Goal: Task Accomplishment & Management: Manage account settings

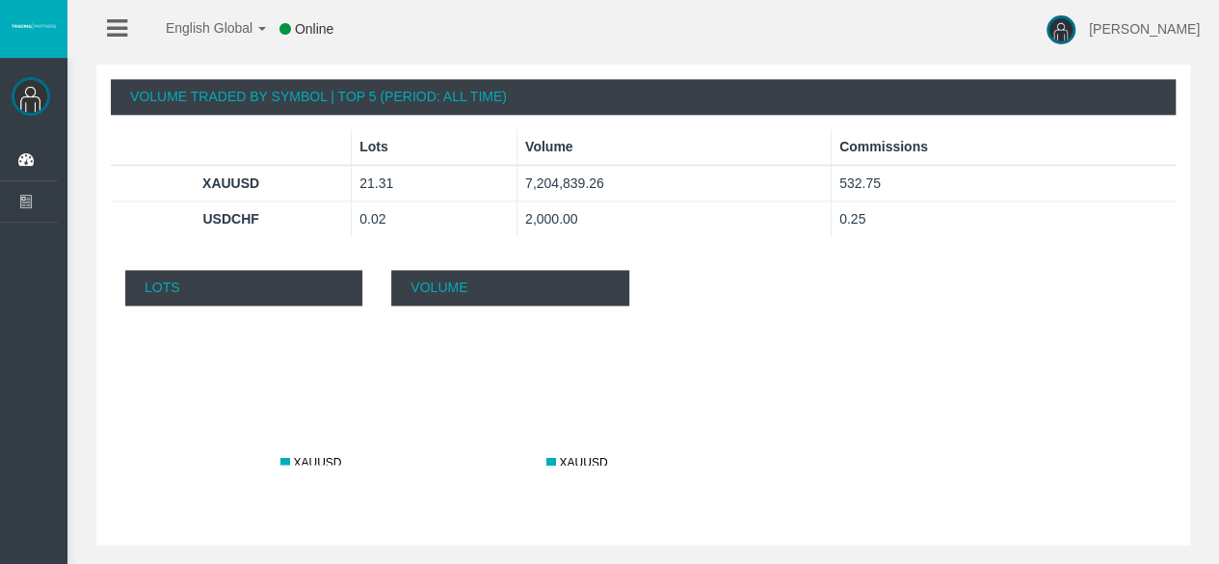
scroll to position [1214, 0]
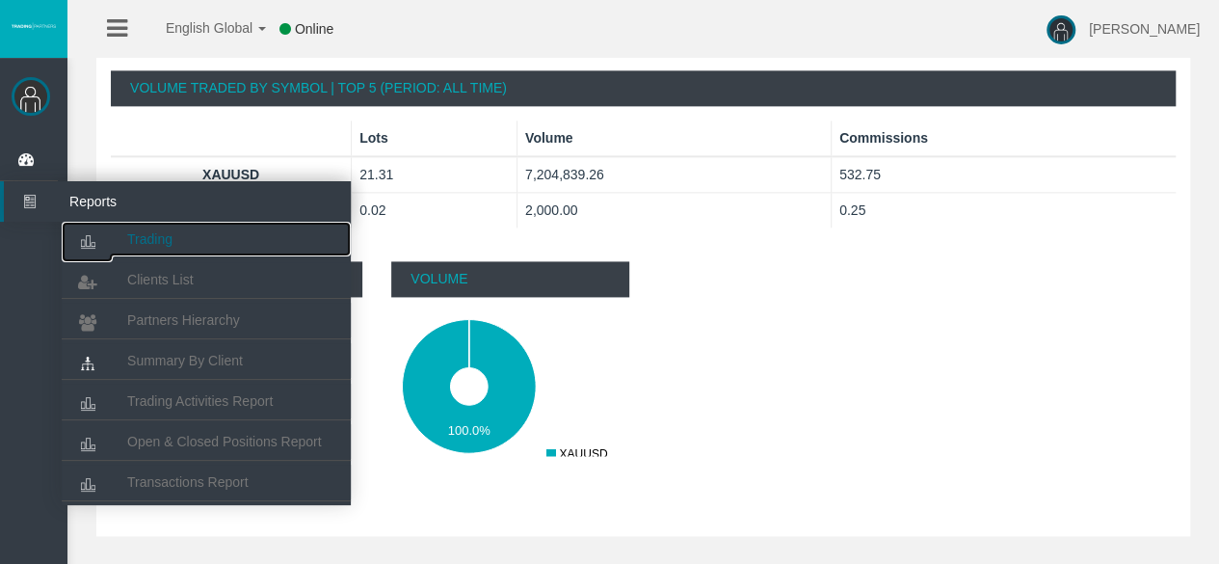
click at [170, 247] on link "Trading" at bounding box center [206, 239] width 289 height 35
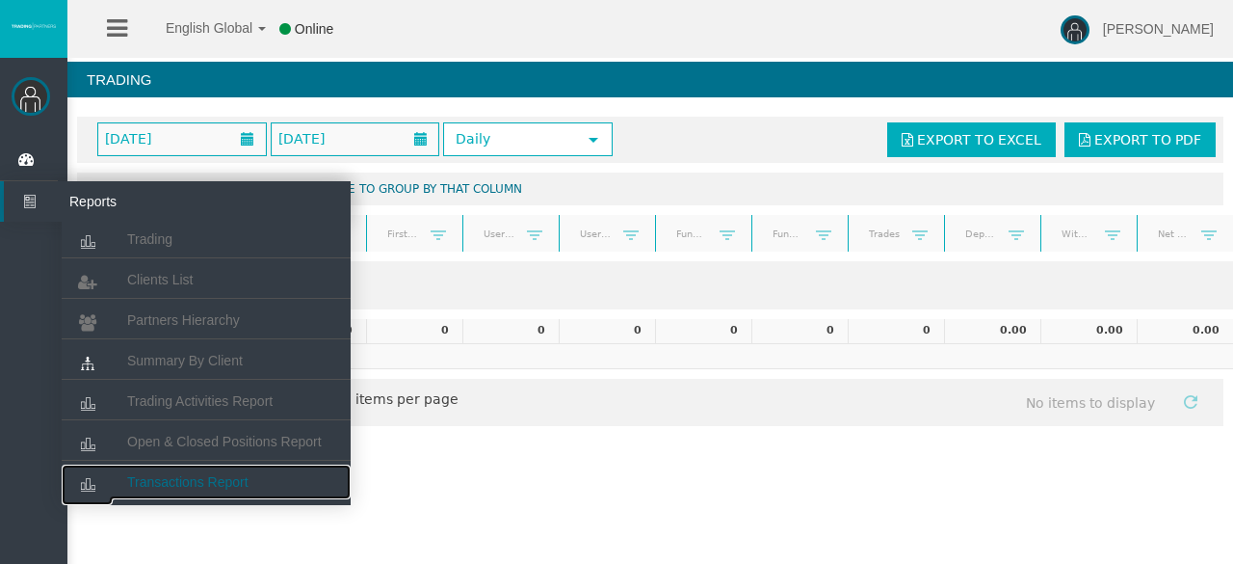
click at [174, 496] on link "Transactions Report" at bounding box center [206, 481] width 289 height 35
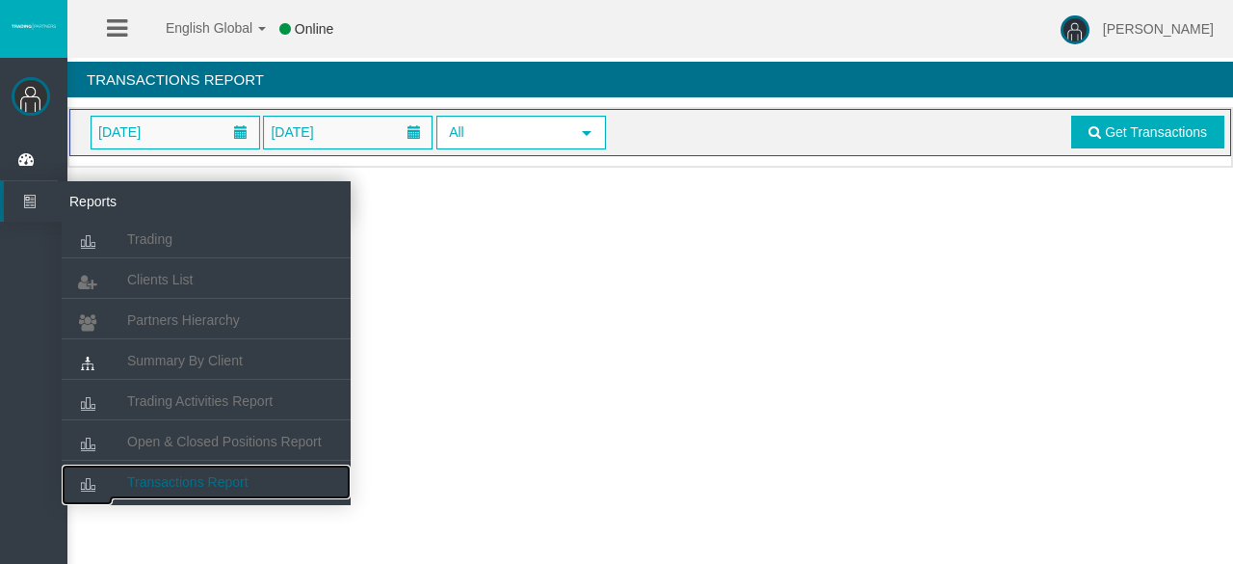
click at [146, 479] on span "Transactions Report" at bounding box center [187, 481] width 121 height 15
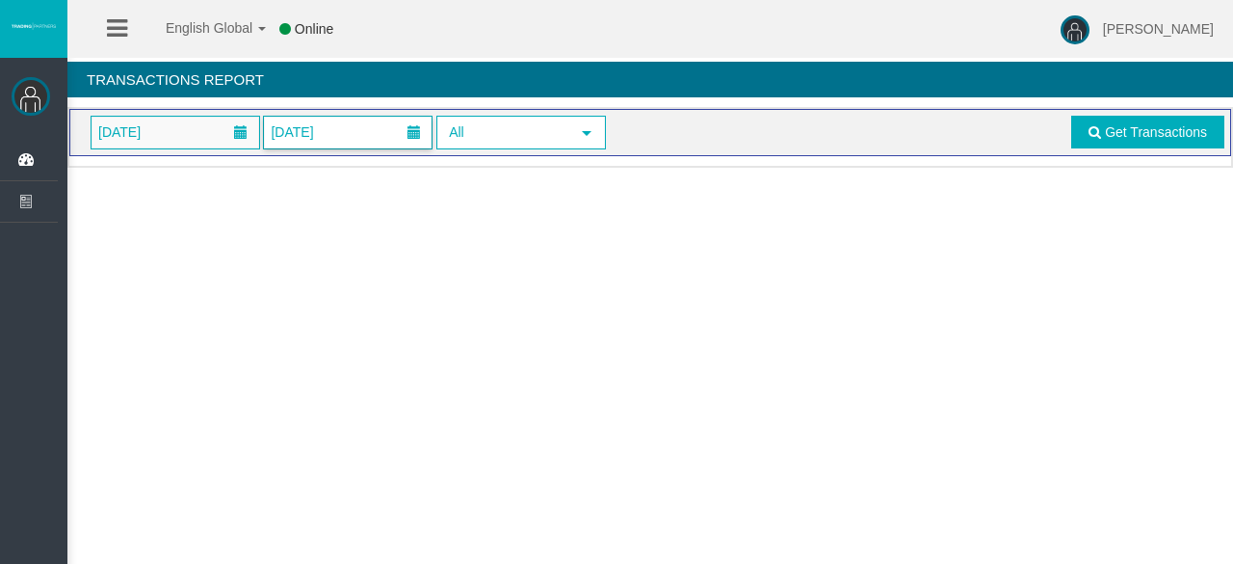
click at [287, 125] on span "03/09/2025" at bounding box center [292, 131] width 54 height 27
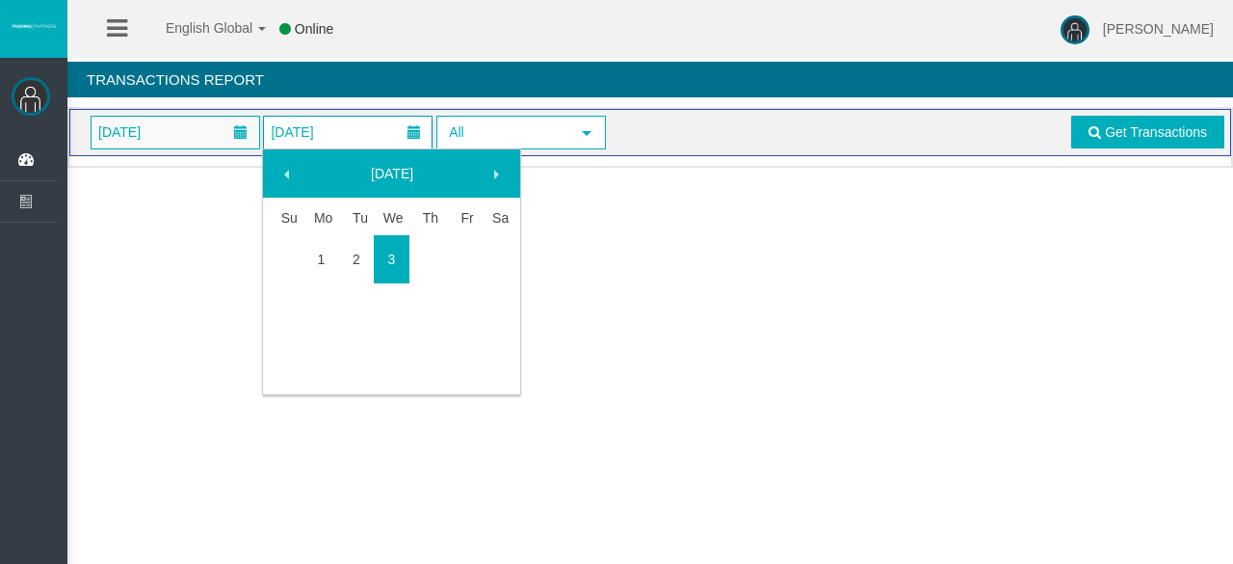
click at [287, 125] on span "03/09/2025" at bounding box center [292, 131] width 54 height 27
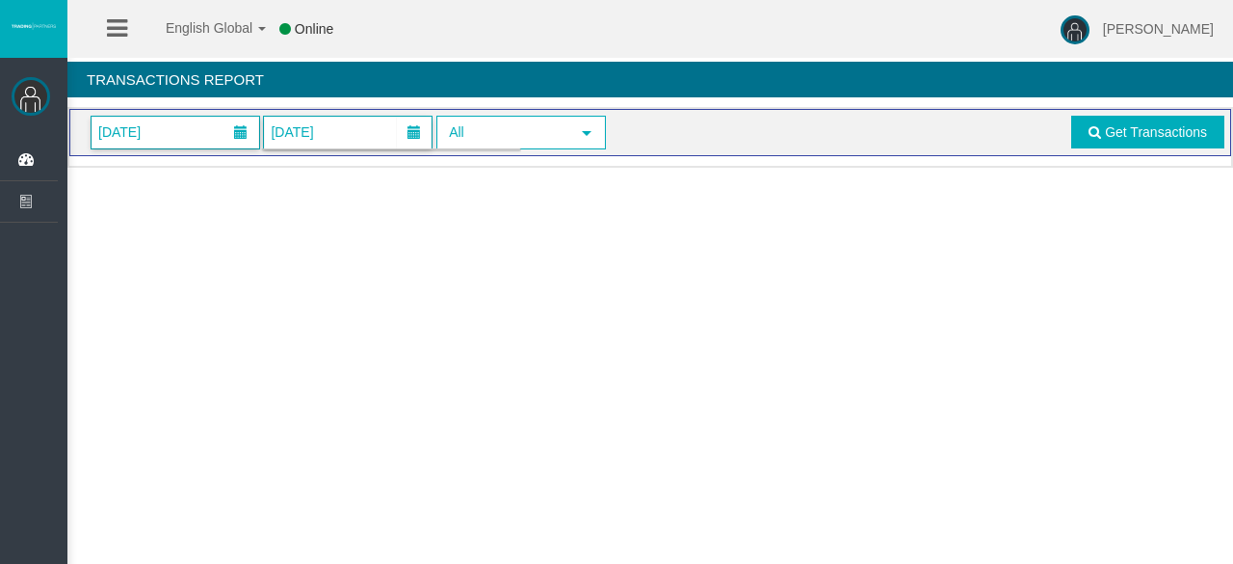
click at [206, 125] on span "01/09/2025" at bounding box center [176, 133] width 168 height 32
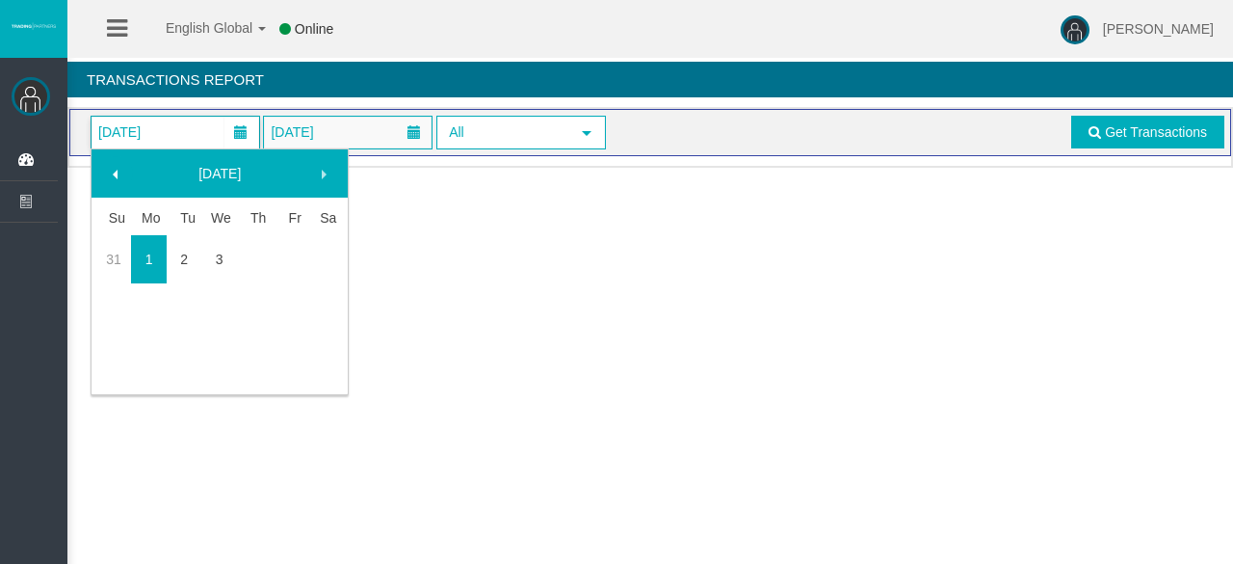
click at [118, 171] on span at bounding box center [115, 174] width 15 height 15
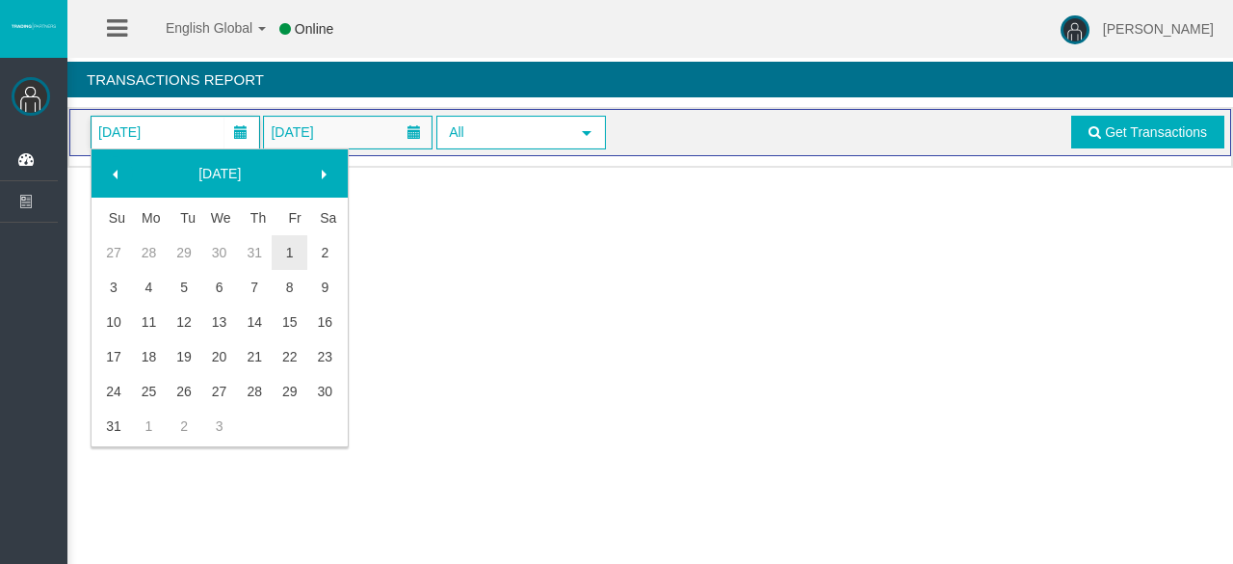
click at [118, 171] on span at bounding box center [115, 174] width 15 height 15
click at [181, 235] on link "1" at bounding box center [185, 252] width 36 height 35
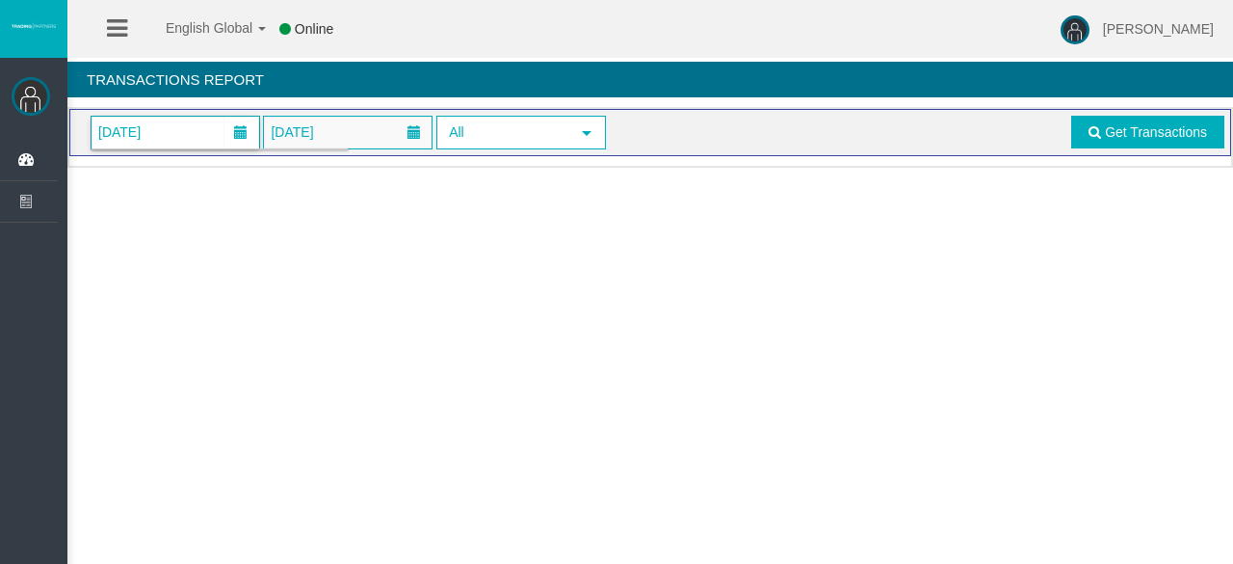
click at [181, 235] on body "English Global 简体中文 English Global 日本語 한국어 Online Suffiyan Nazir Help Log Out S…" at bounding box center [616, 282] width 1233 height 564
click at [1135, 140] on link "Get Transactions" at bounding box center [1147, 132] width 153 height 33
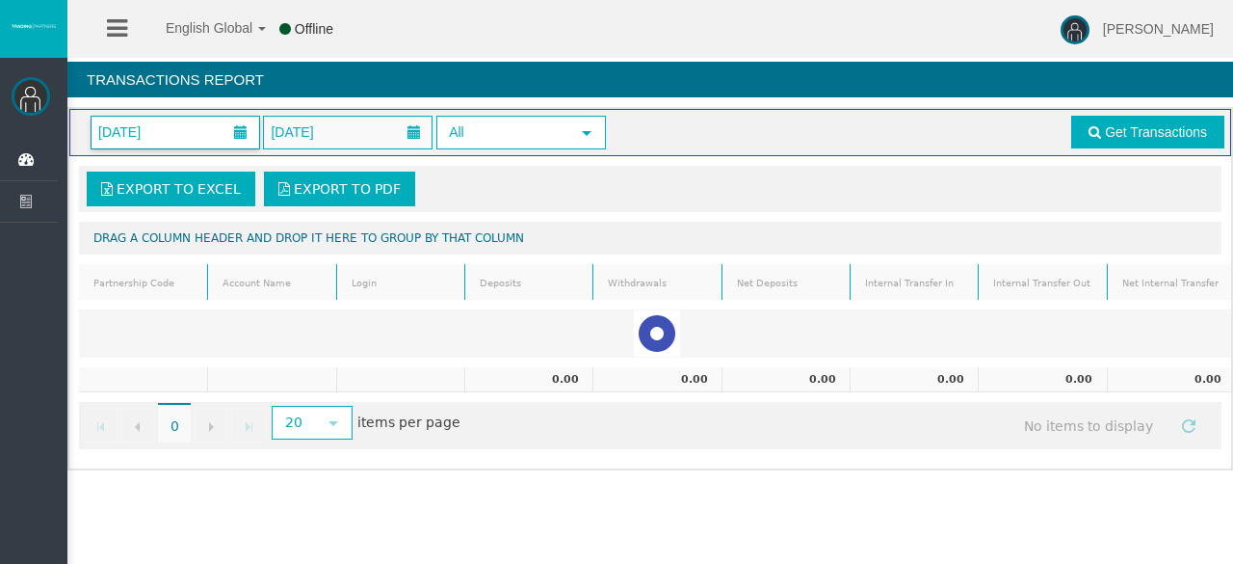
click at [221, 138] on span "01/07/2025" at bounding box center [176, 133] width 168 height 32
click at [647, 178] on div "Export to Excel Export to PDF" at bounding box center [650, 188] width 1131 height 35
click at [293, 427] on span "20" at bounding box center [294, 422] width 41 height 30
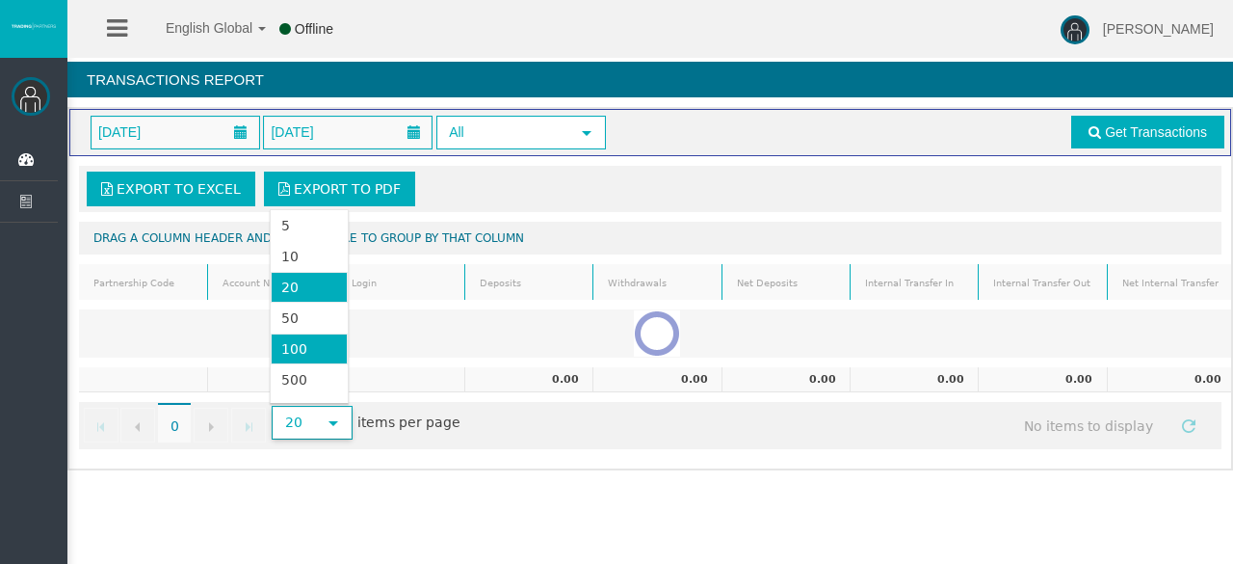
click at [306, 358] on li "100" at bounding box center [309, 348] width 77 height 31
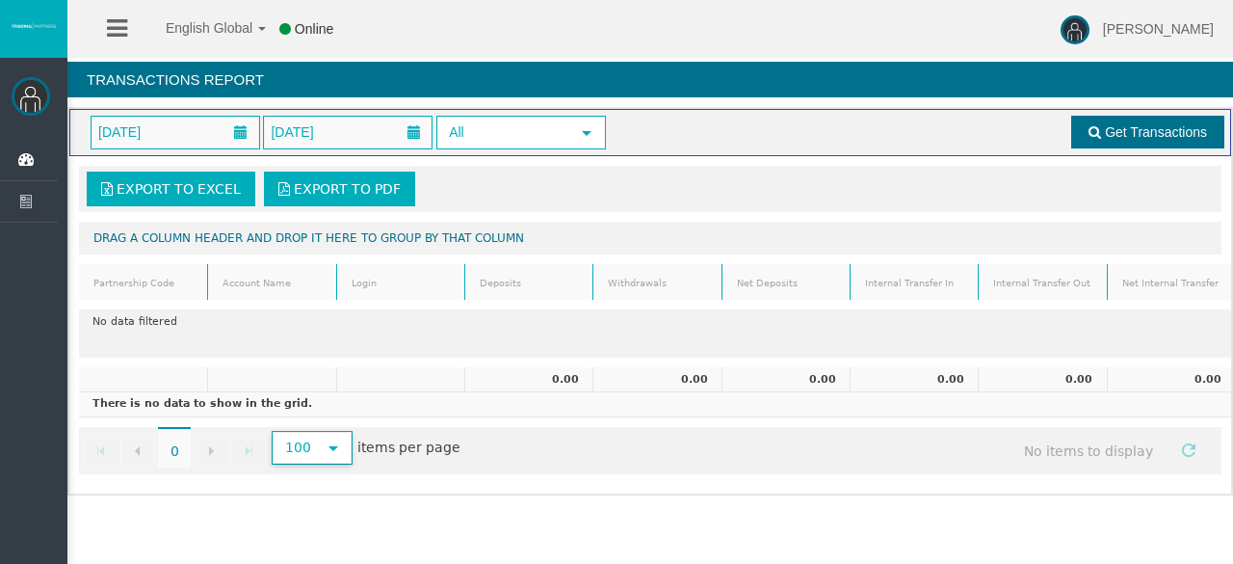
click at [1136, 124] on span "Get Transactions" at bounding box center [1156, 131] width 102 height 15
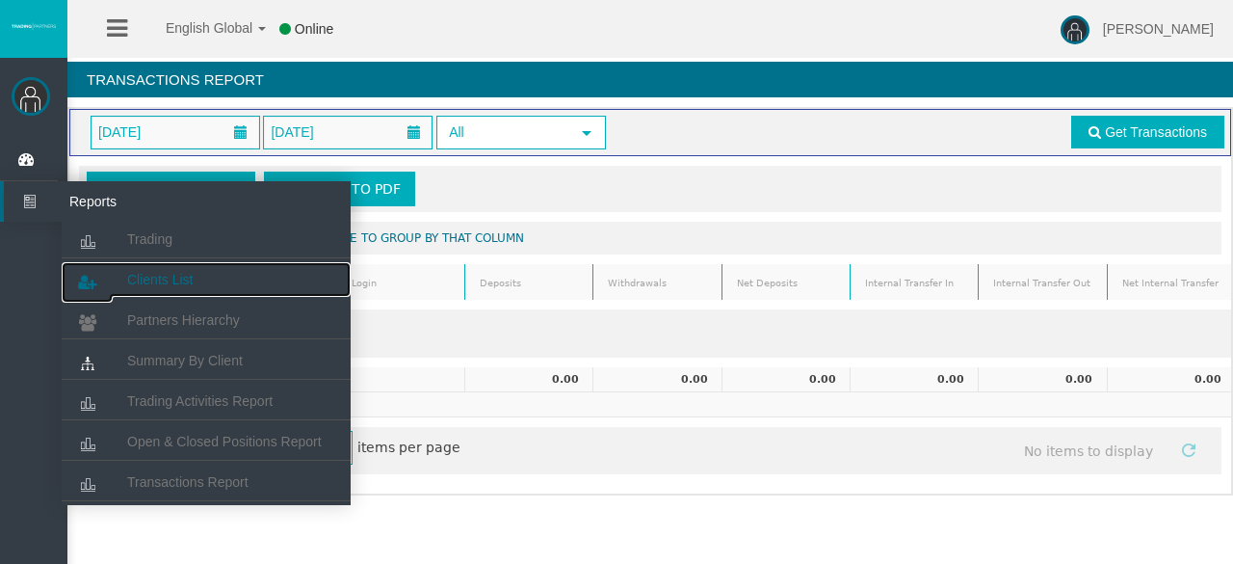
click at [193, 273] on span "Clients List" at bounding box center [160, 279] width 66 height 15
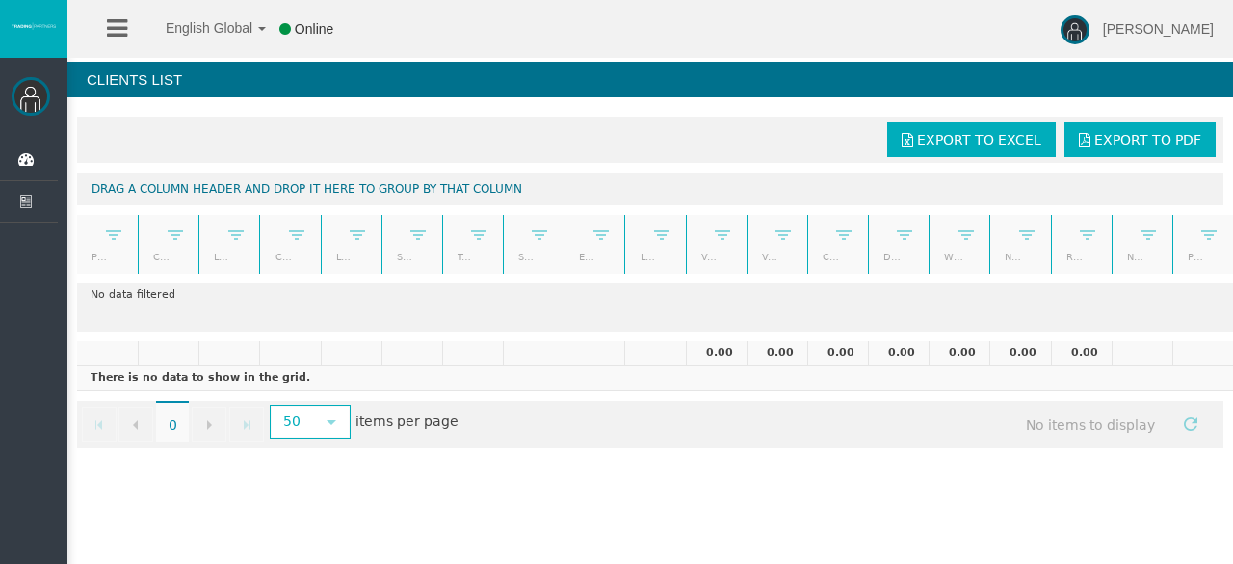
click at [118, 41] on link at bounding box center [117, 29] width 20 height 58
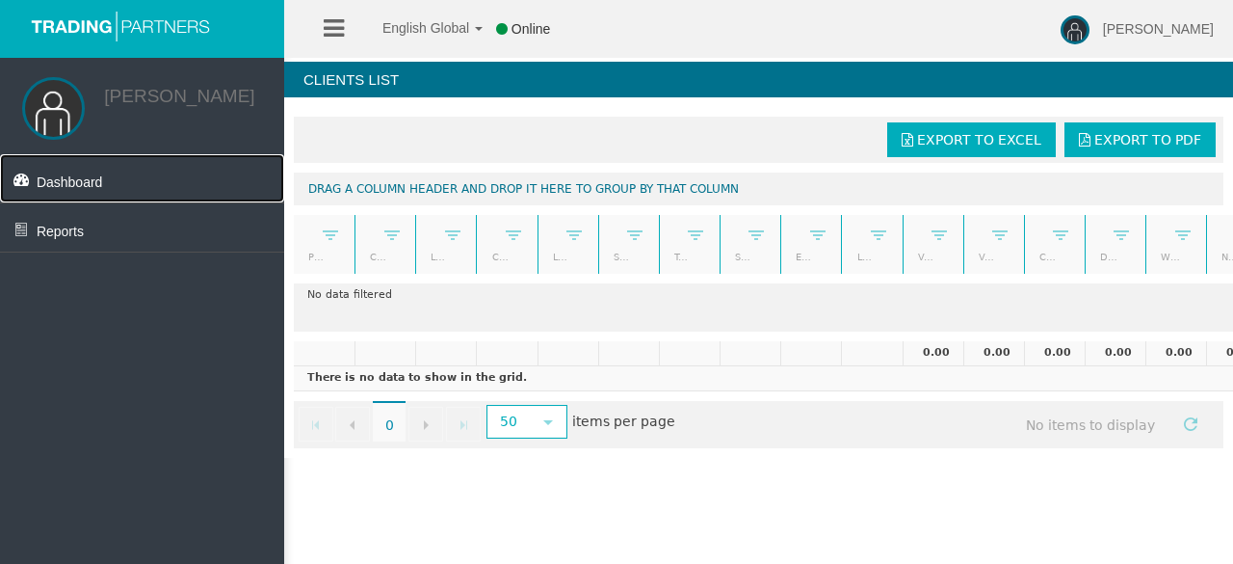
click at [46, 173] on link "Dashboard" at bounding box center [142, 178] width 284 height 48
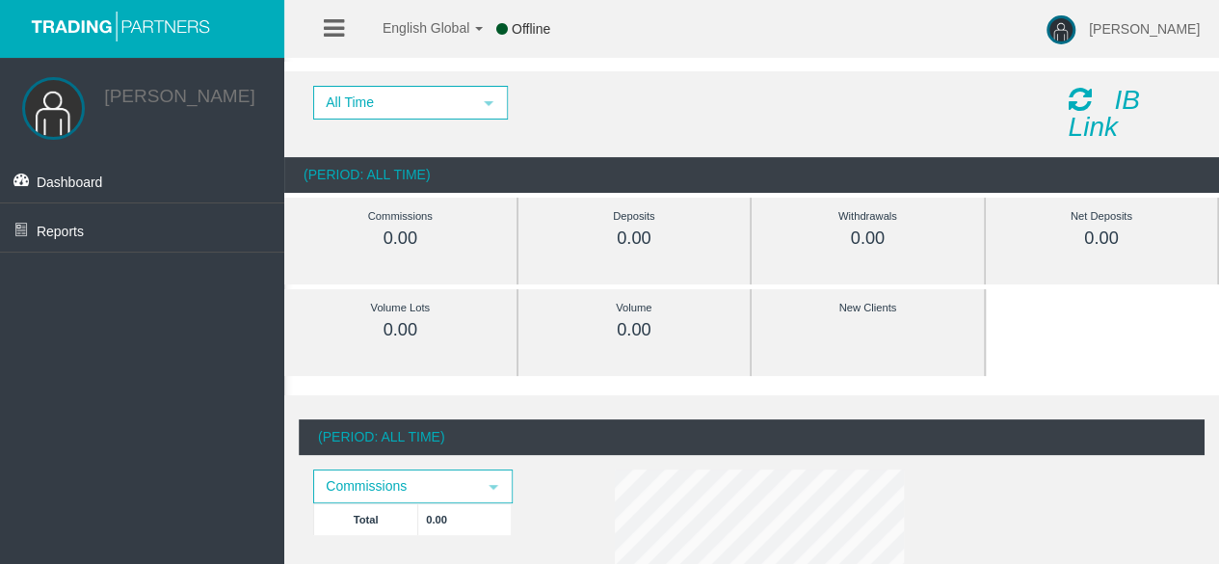
click at [323, 2] on li at bounding box center [334, 29] width 30 height 58
click at [327, 11] on link at bounding box center [334, 29] width 20 height 58
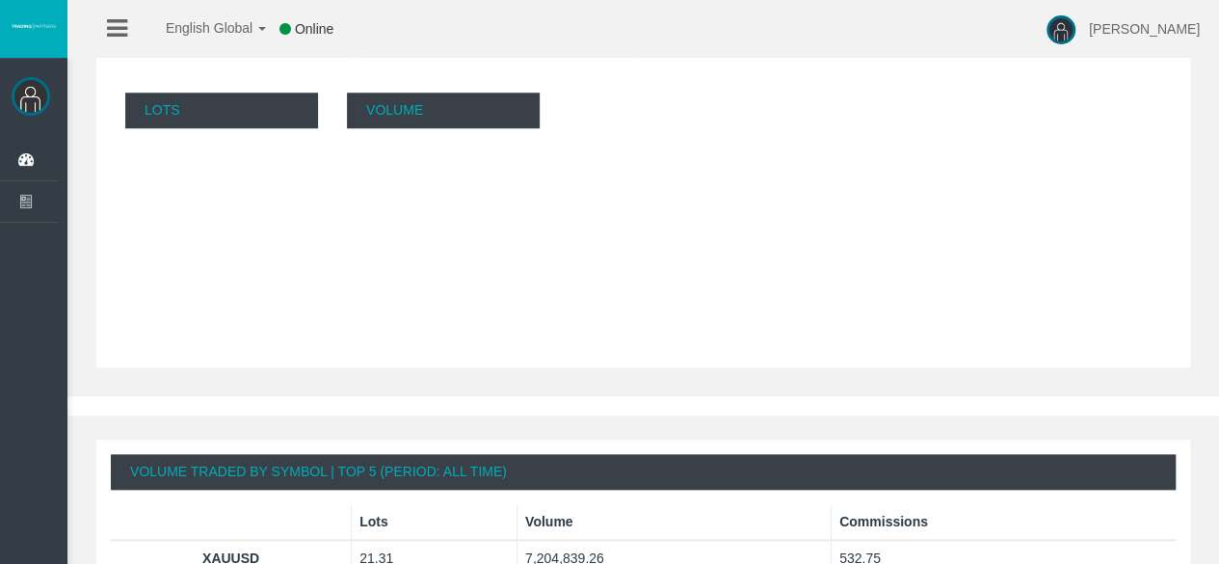
scroll to position [653, 0]
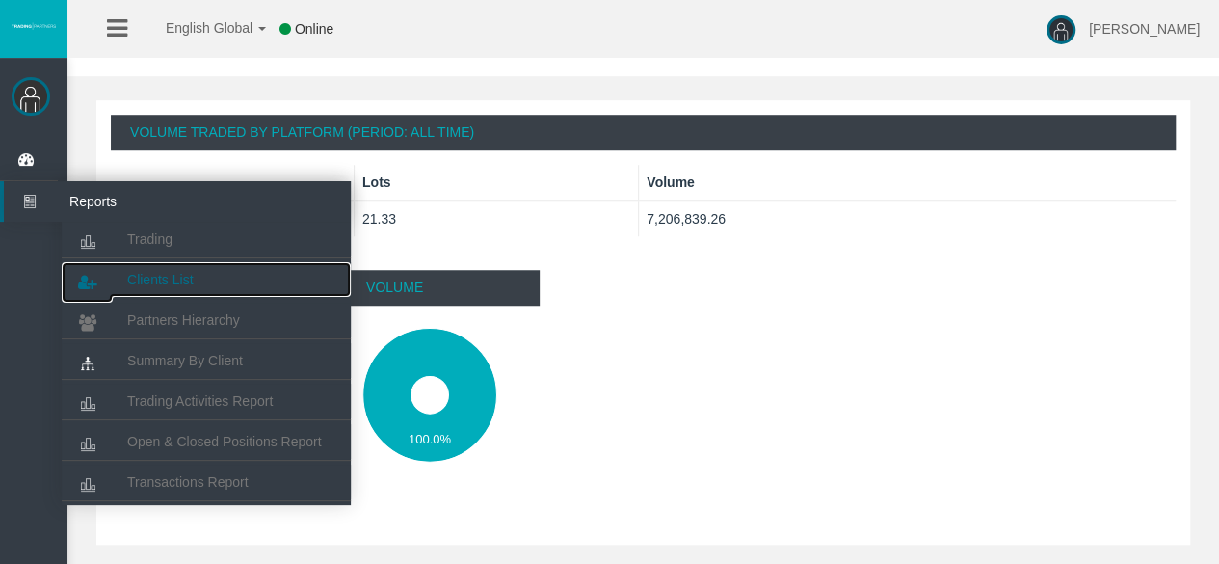
click at [182, 273] on span "Clients List" at bounding box center [160, 279] width 66 height 15
